Goal: Task Accomplishment & Management: Manage account settings

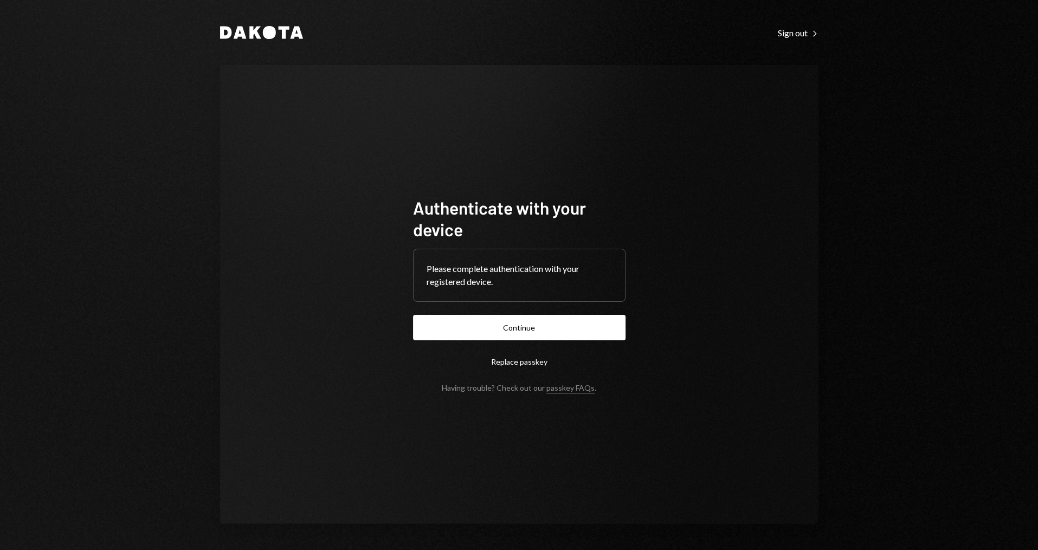
click at [524, 340] on form "Authenticate with your device Please complete authentication with your register…" at bounding box center [519, 295] width 212 height 196
click at [524, 331] on button "Continue" at bounding box center [519, 327] width 212 height 25
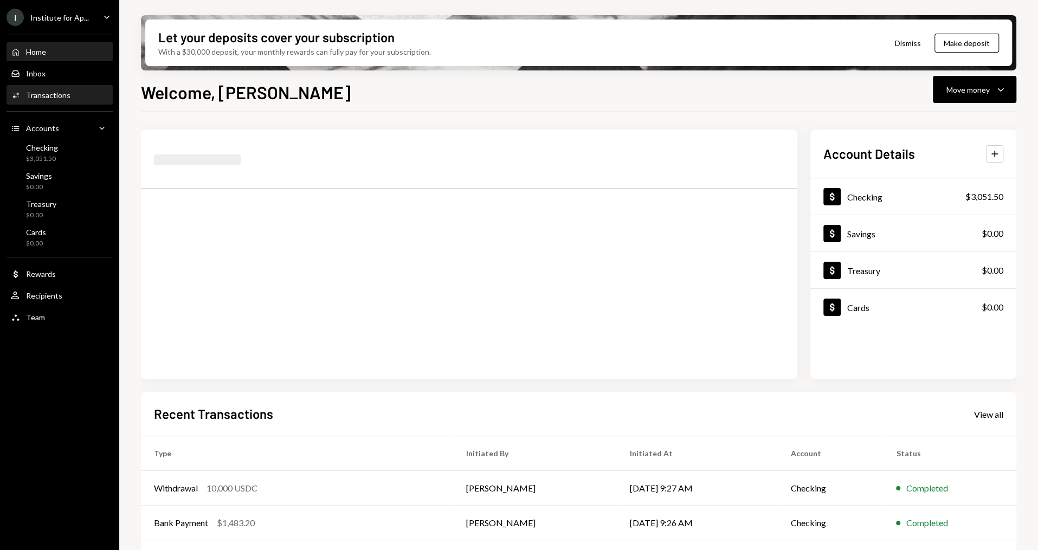
click at [79, 102] on div "Activities Transactions" at bounding box center [60, 95] width 98 height 18
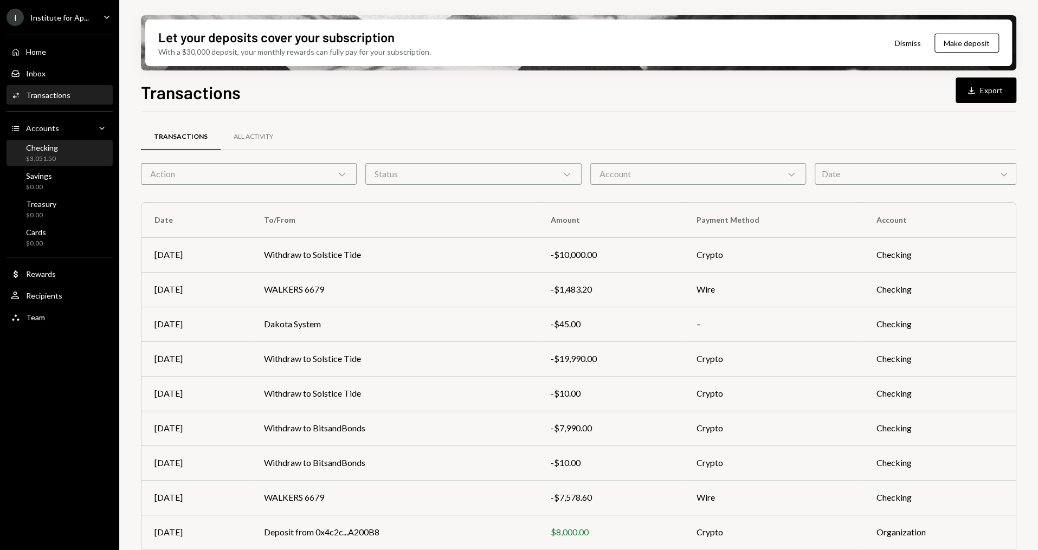
click at [74, 153] on div "Checking $3,051.50" at bounding box center [60, 153] width 98 height 21
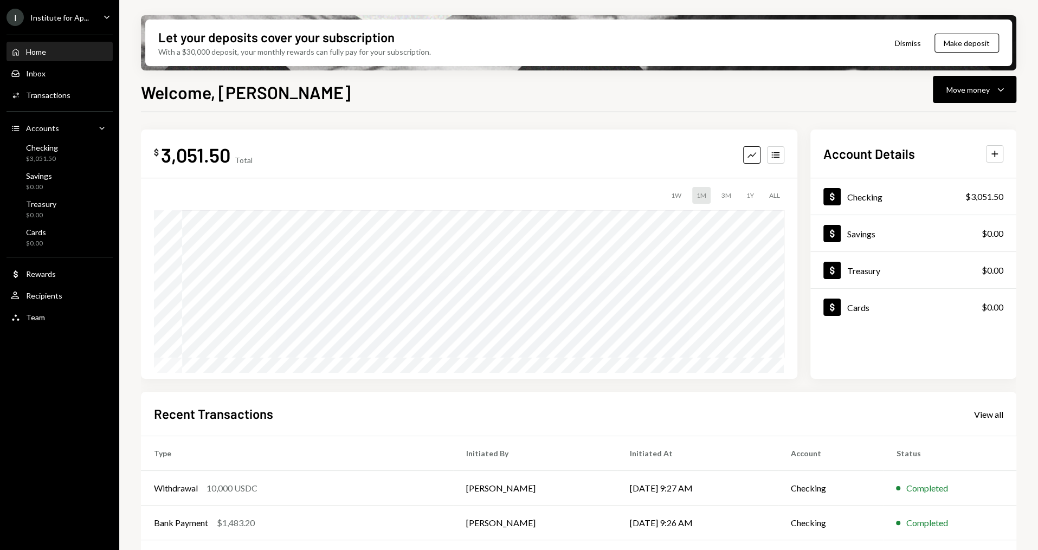
click at [51, 9] on div "I Institute for Ap..." at bounding box center [48, 17] width 82 height 17
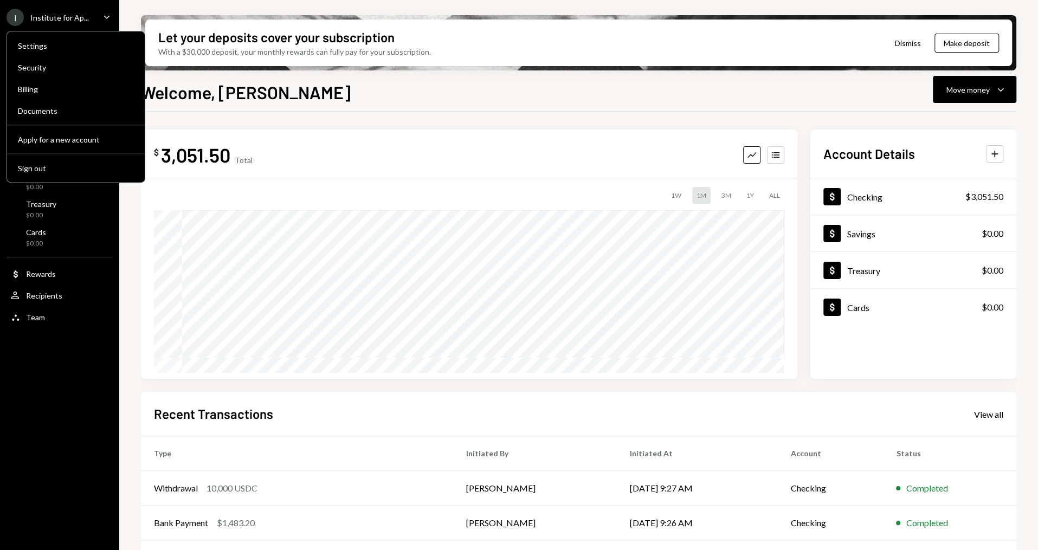
click at [75, 156] on div "Settings Security Billing Documents Apply for a new account Sign out" at bounding box center [76, 107] width 139 height 152
click at [74, 165] on div "Sign out" at bounding box center [76, 168] width 116 height 9
